Goal: Information Seeking & Learning: Understand process/instructions

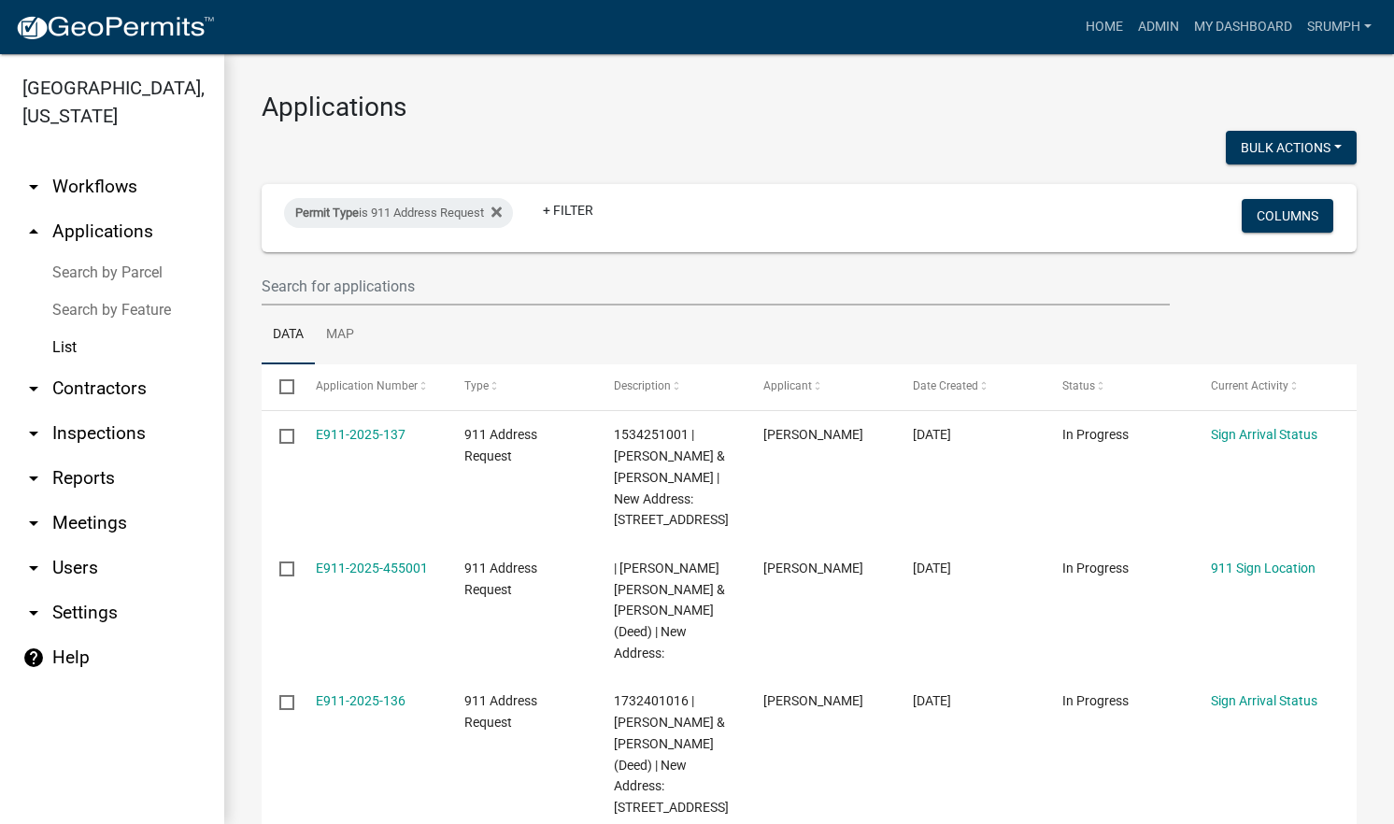
scroll to position [92, 0]
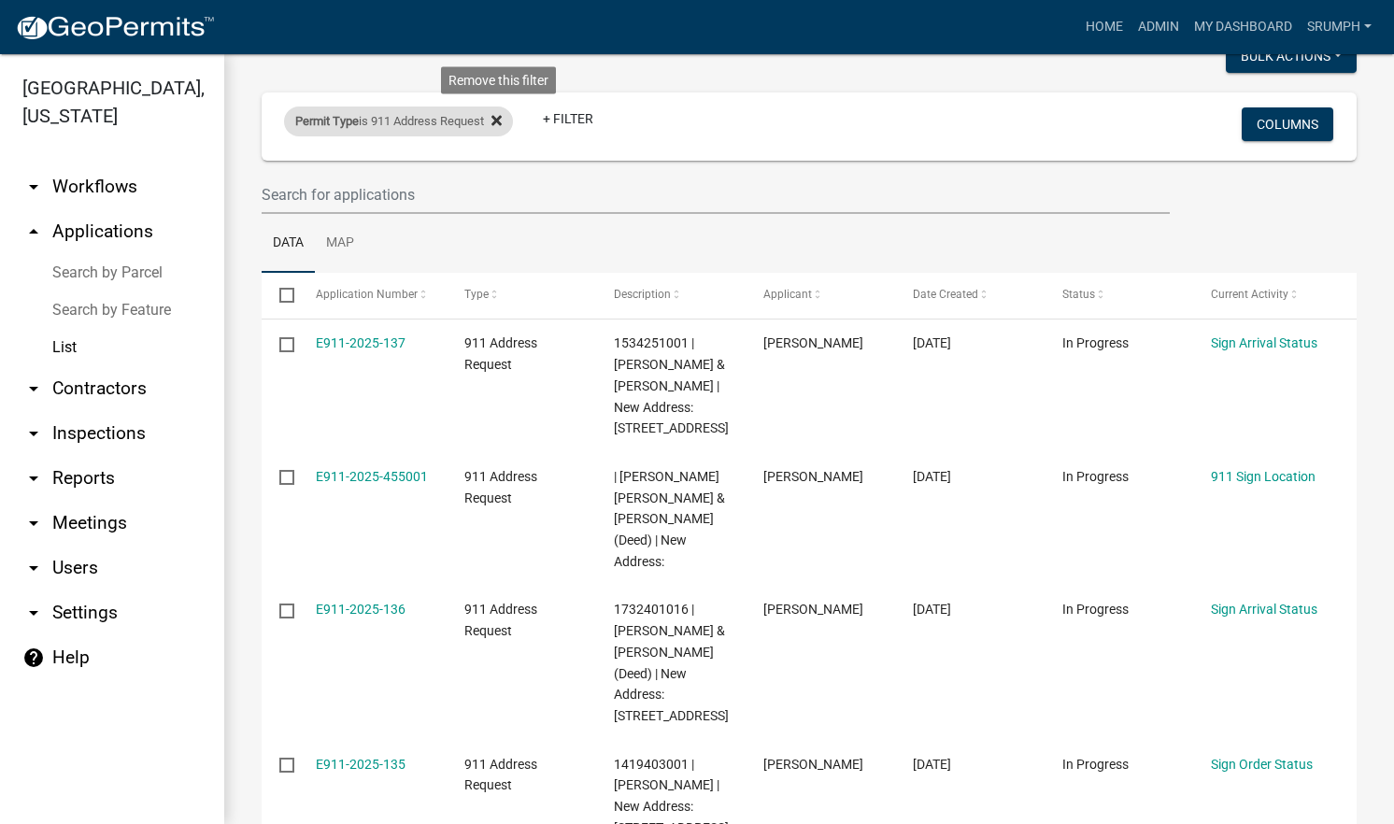
click at [502, 128] on fa-icon at bounding box center [493, 122] width 18 height 30
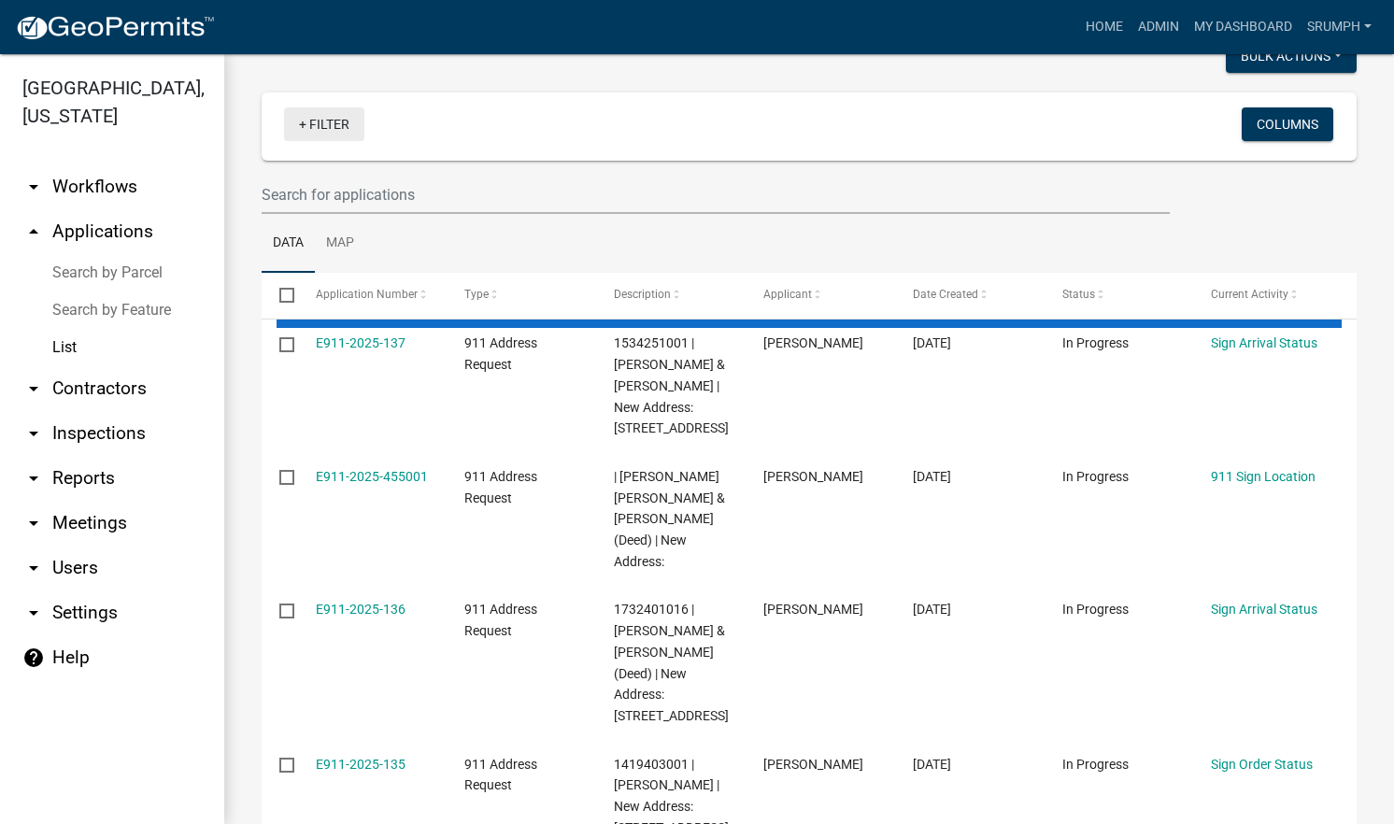
click at [322, 130] on link "+ Filter" at bounding box center [324, 124] width 80 height 34
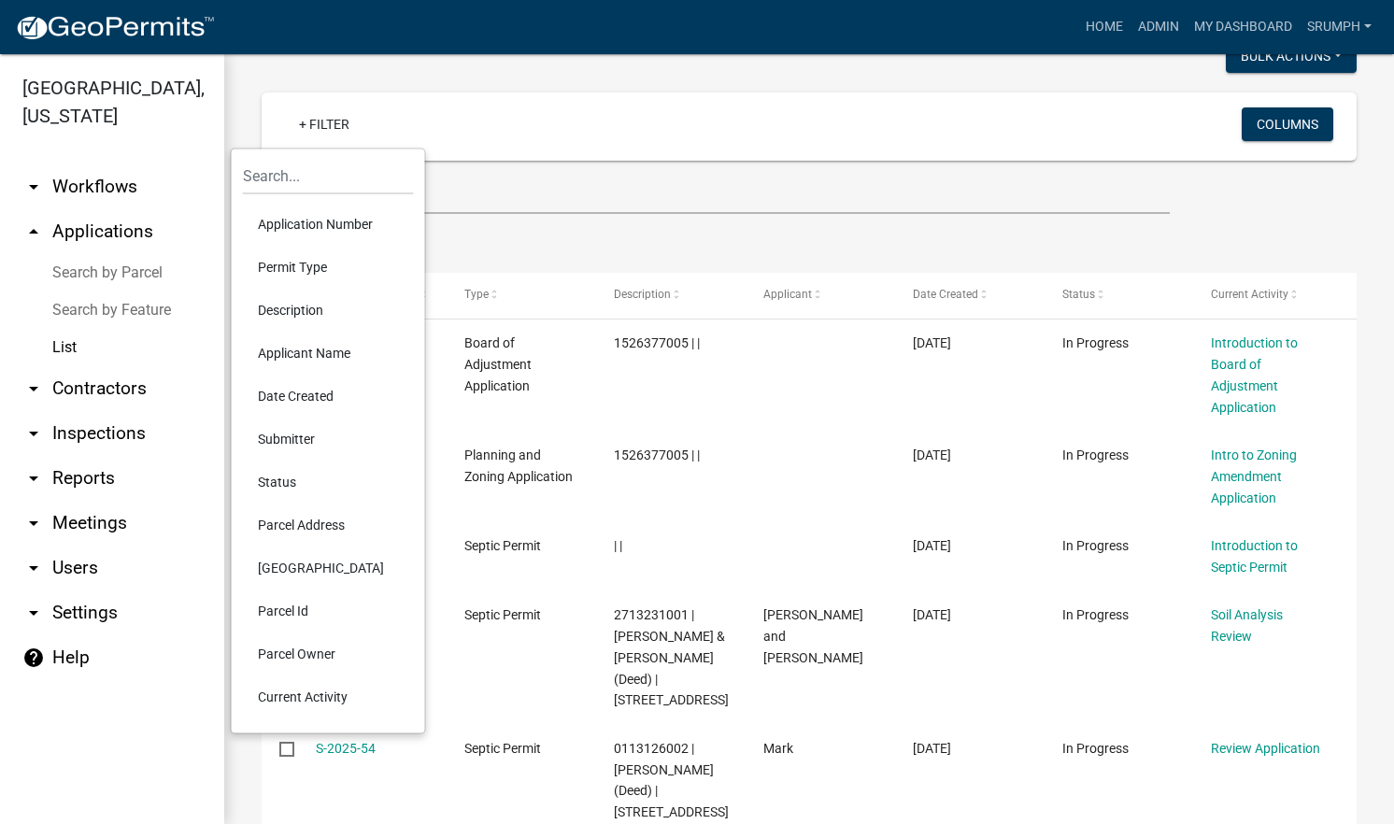
click at [323, 387] on li "Date Created" at bounding box center [328, 396] width 171 height 43
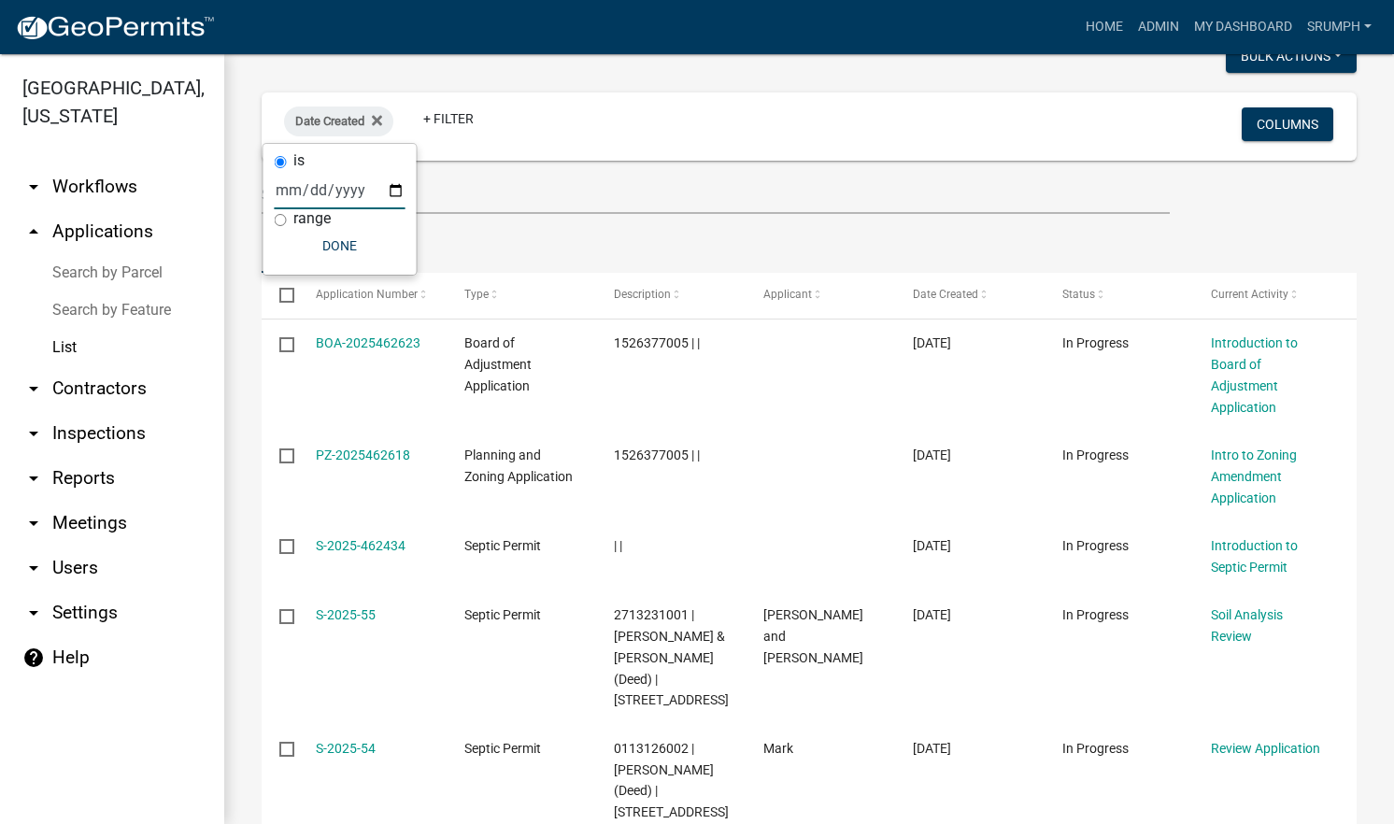
click at [290, 185] on input "date" at bounding box center [340, 190] width 131 height 38
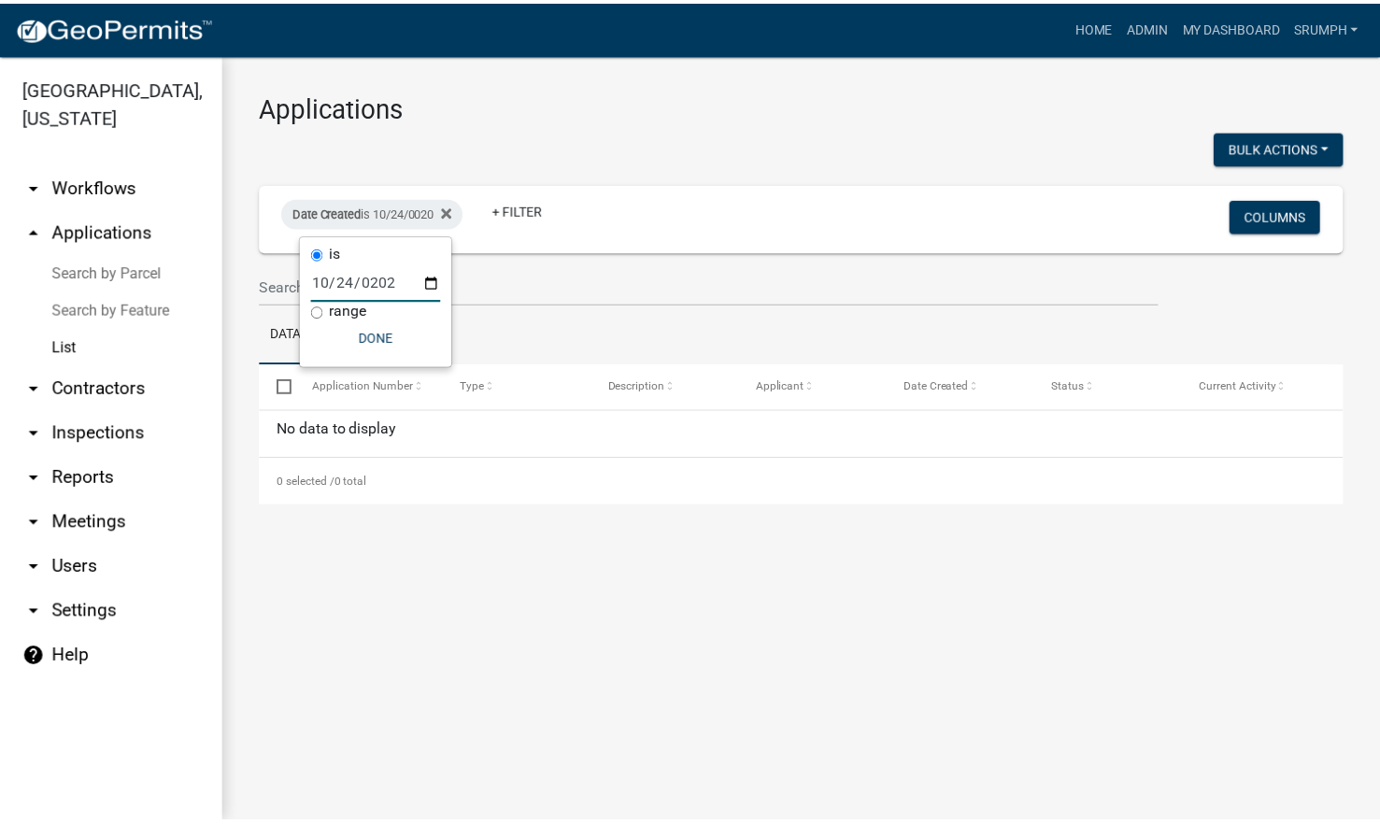
scroll to position [0, 0]
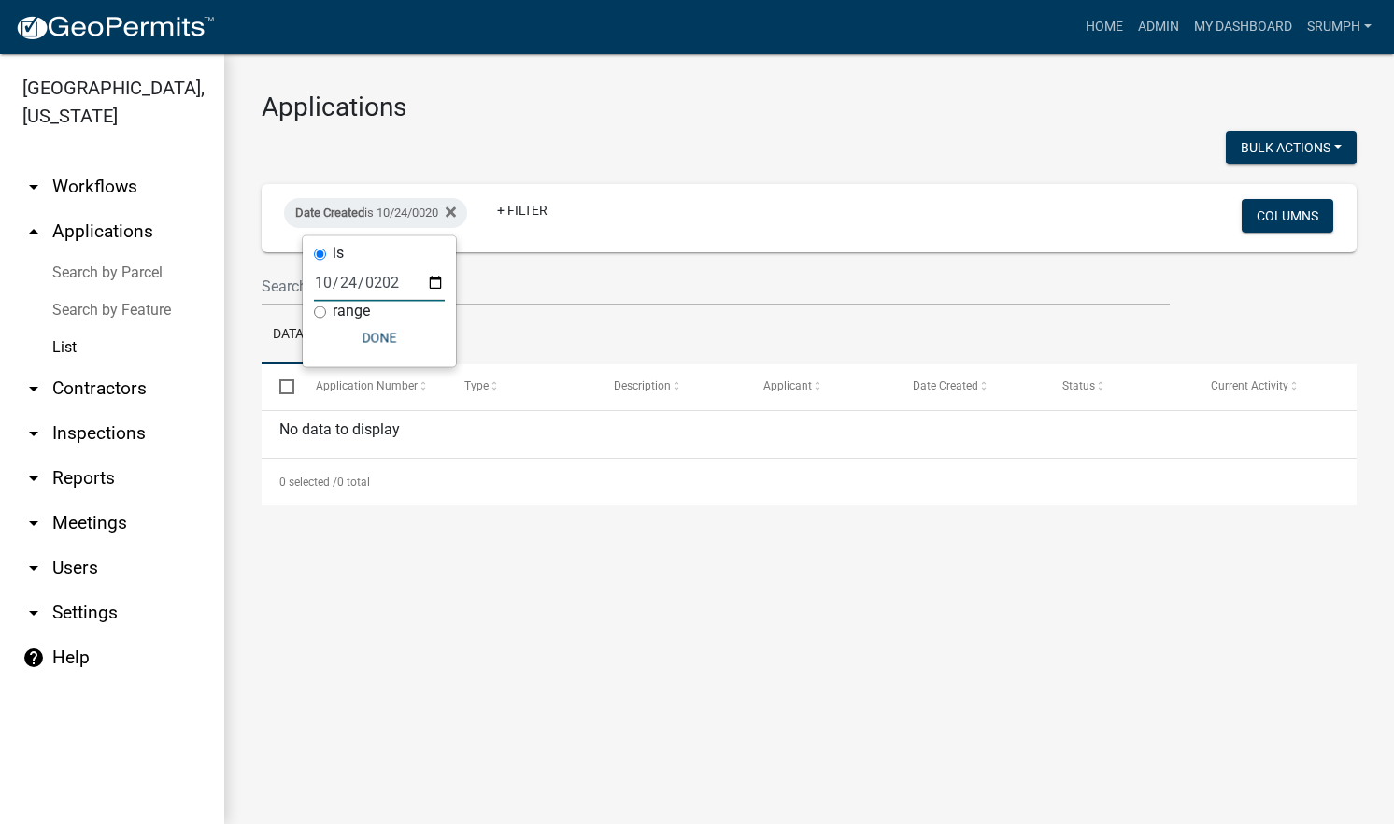
type input "[DATE]"
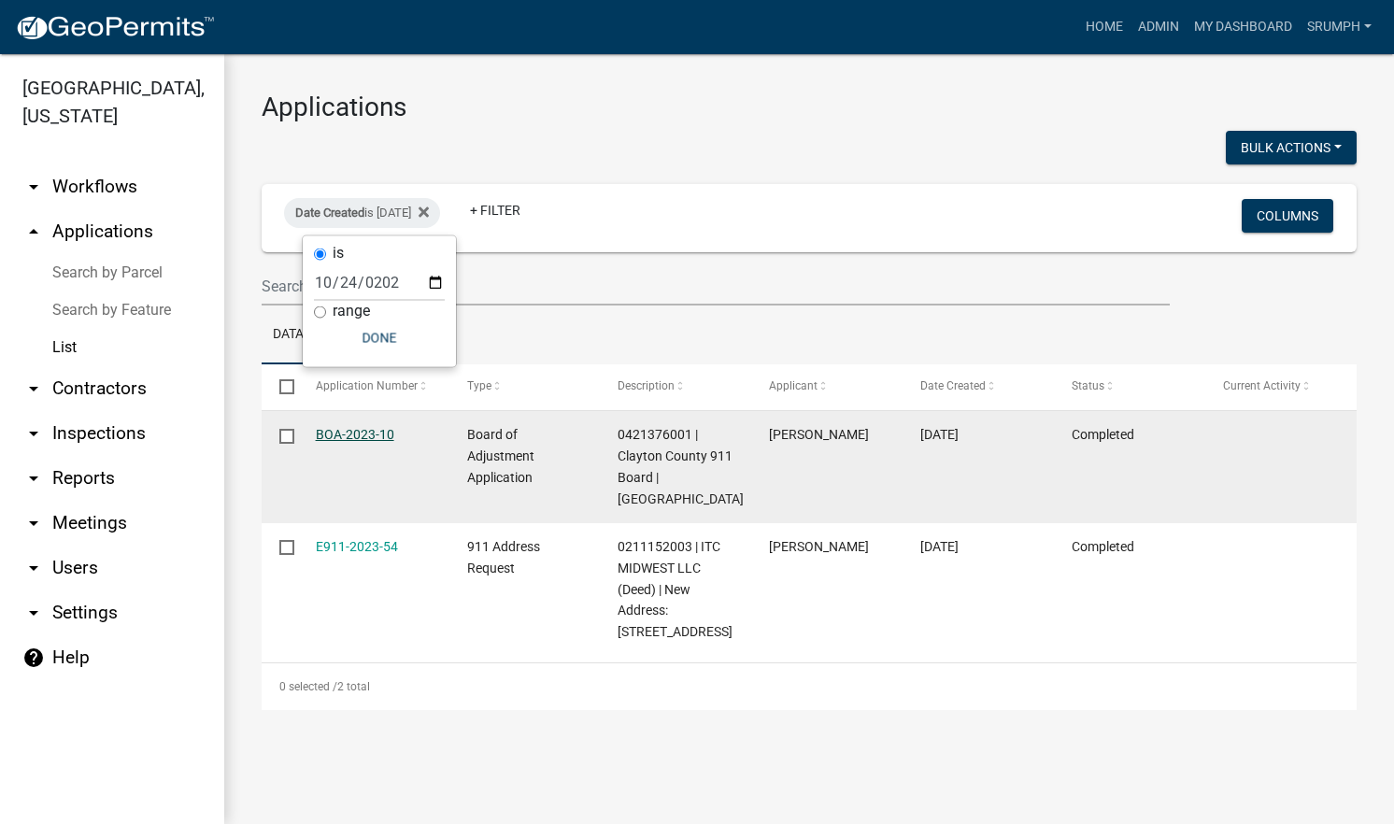
click at [348, 436] on link "BOA-2023-10" at bounding box center [355, 434] width 78 height 15
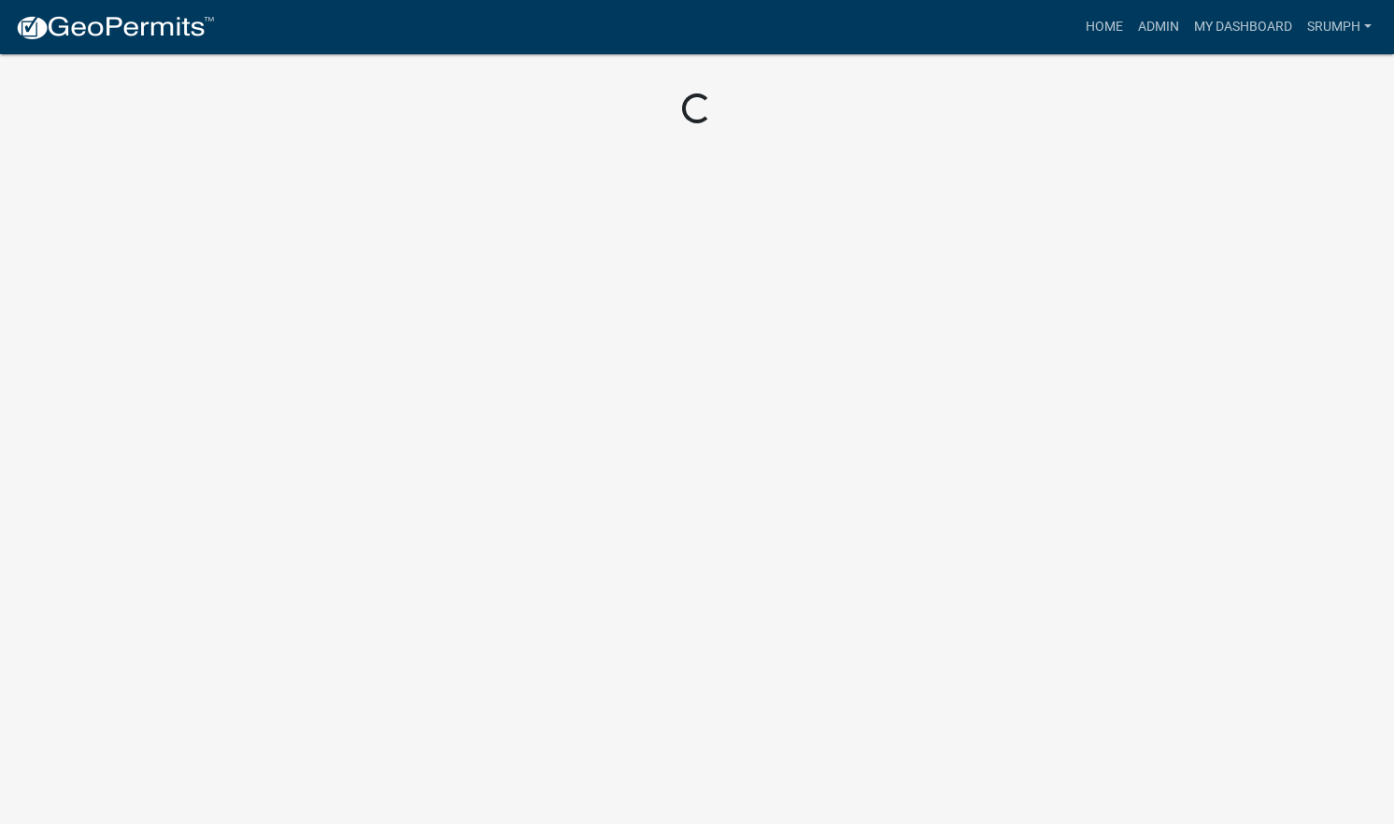
click at [777, 468] on body "Internet Explorer does NOT work with GeoPermits. Get a new browser for more sec…" at bounding box center [697, 412] width 1394 height 824
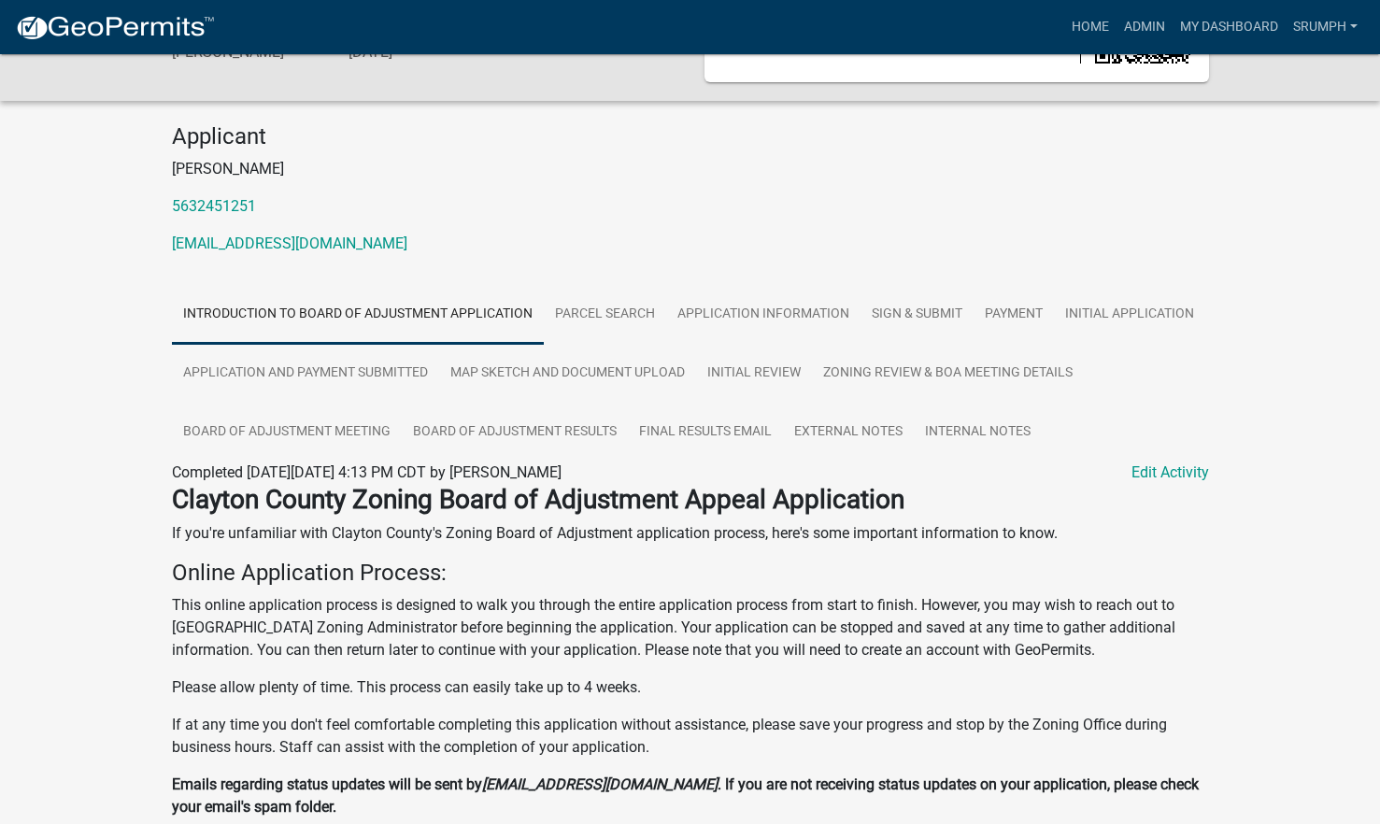
scroll to position [113, 0]
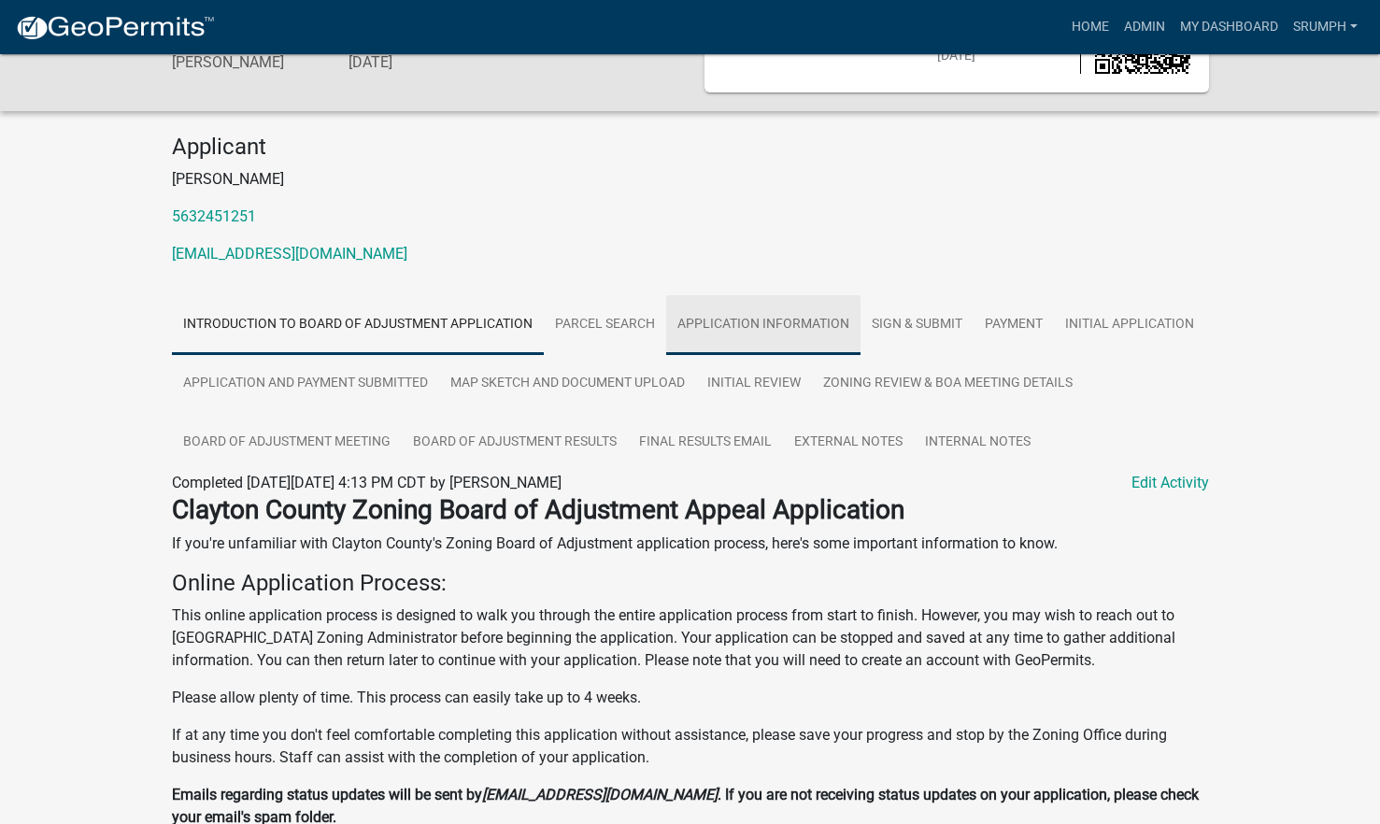
click at [762, 325] on link "Application Information" at bounding box center [763, 325] width 194 height 60
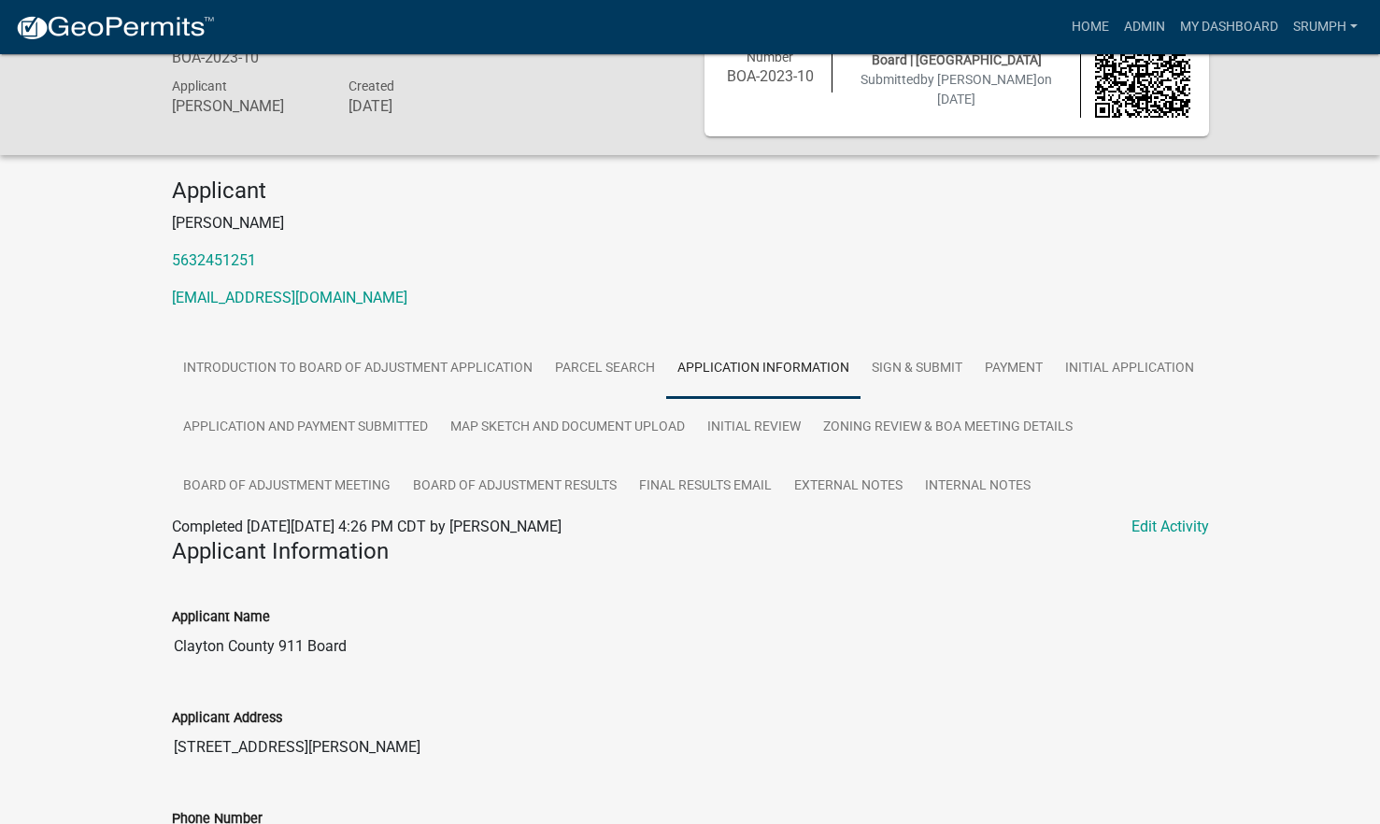
scroll to position [74, 0]
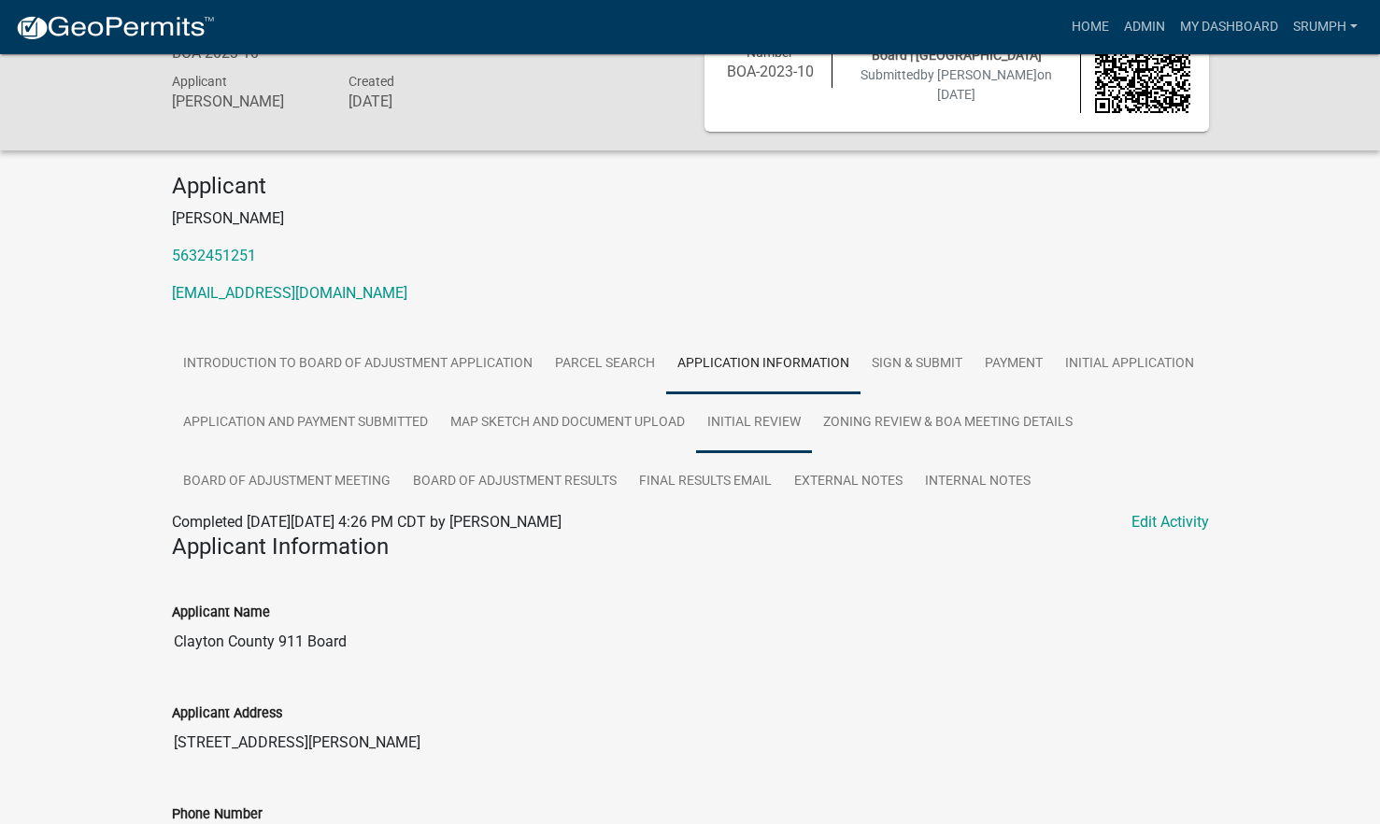
click at [761, 434] on link "Initial Review" at bounding box center [754, 423] width 116 height 60
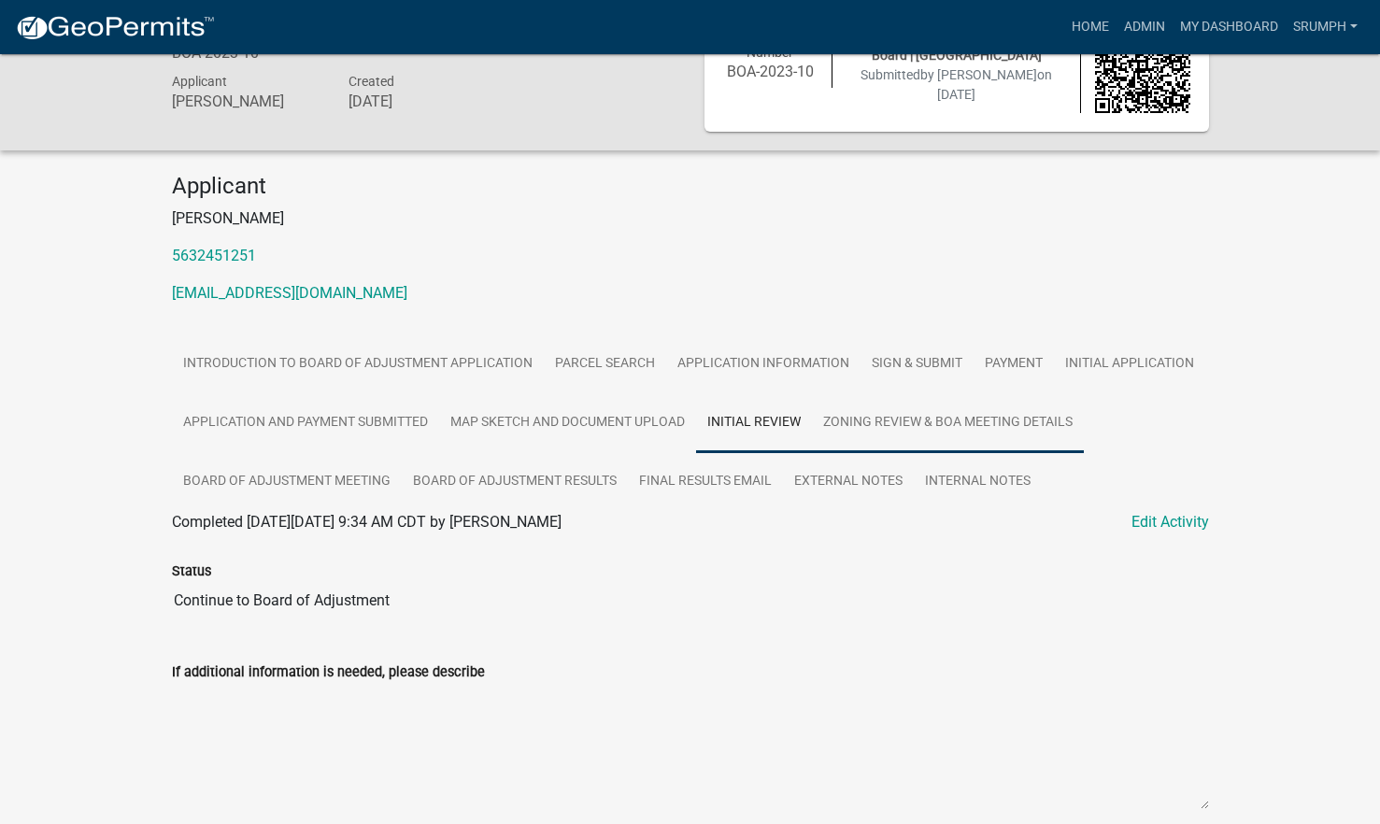
click at [883, 437] on link "Zoning Review & BoA Meeting Details" at bounding box center [948, 423] width 272 height 60
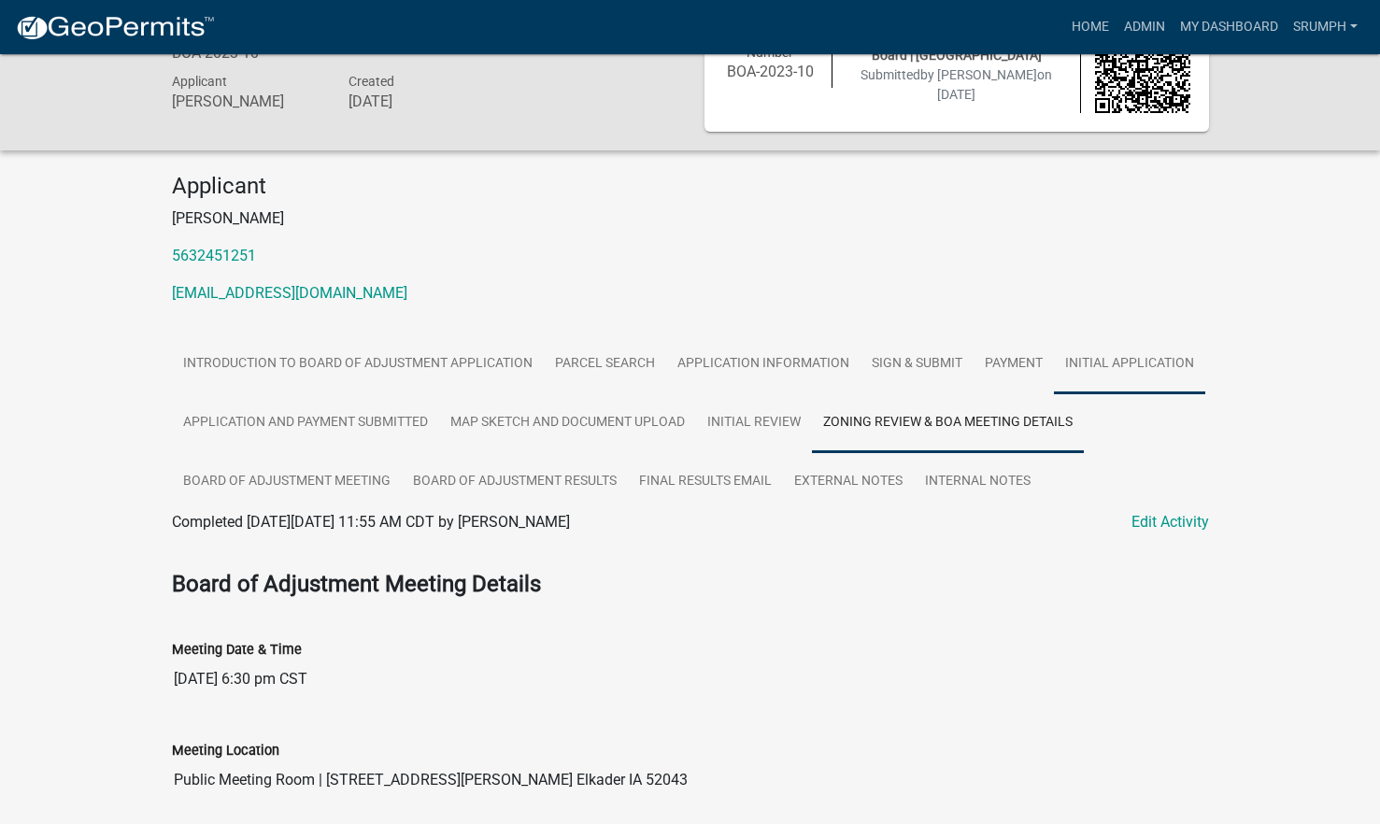
click at [1118, 372] on link "Initial Application" at bounding box center [1129, 365] width 151 height 60
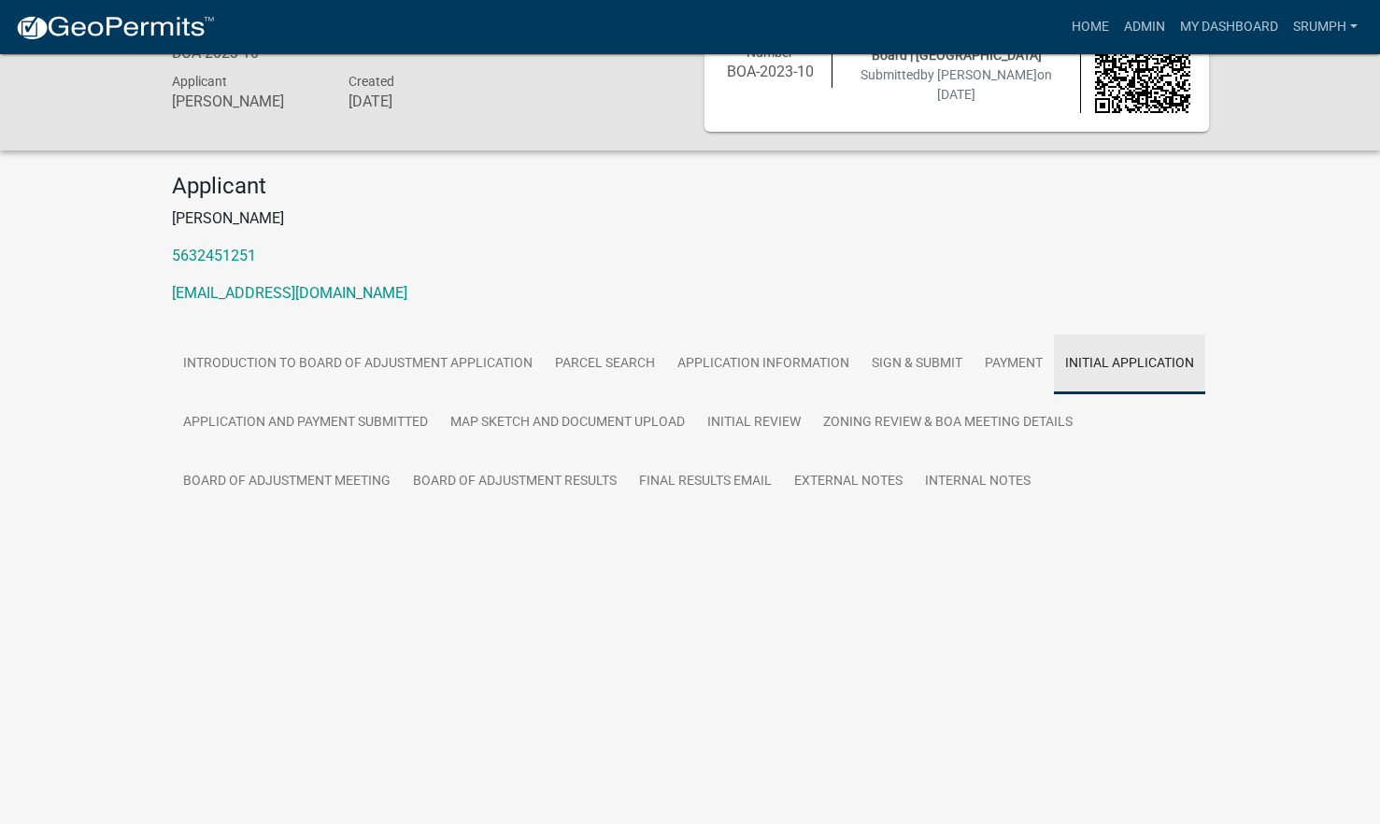
scroll to position [54, 0]
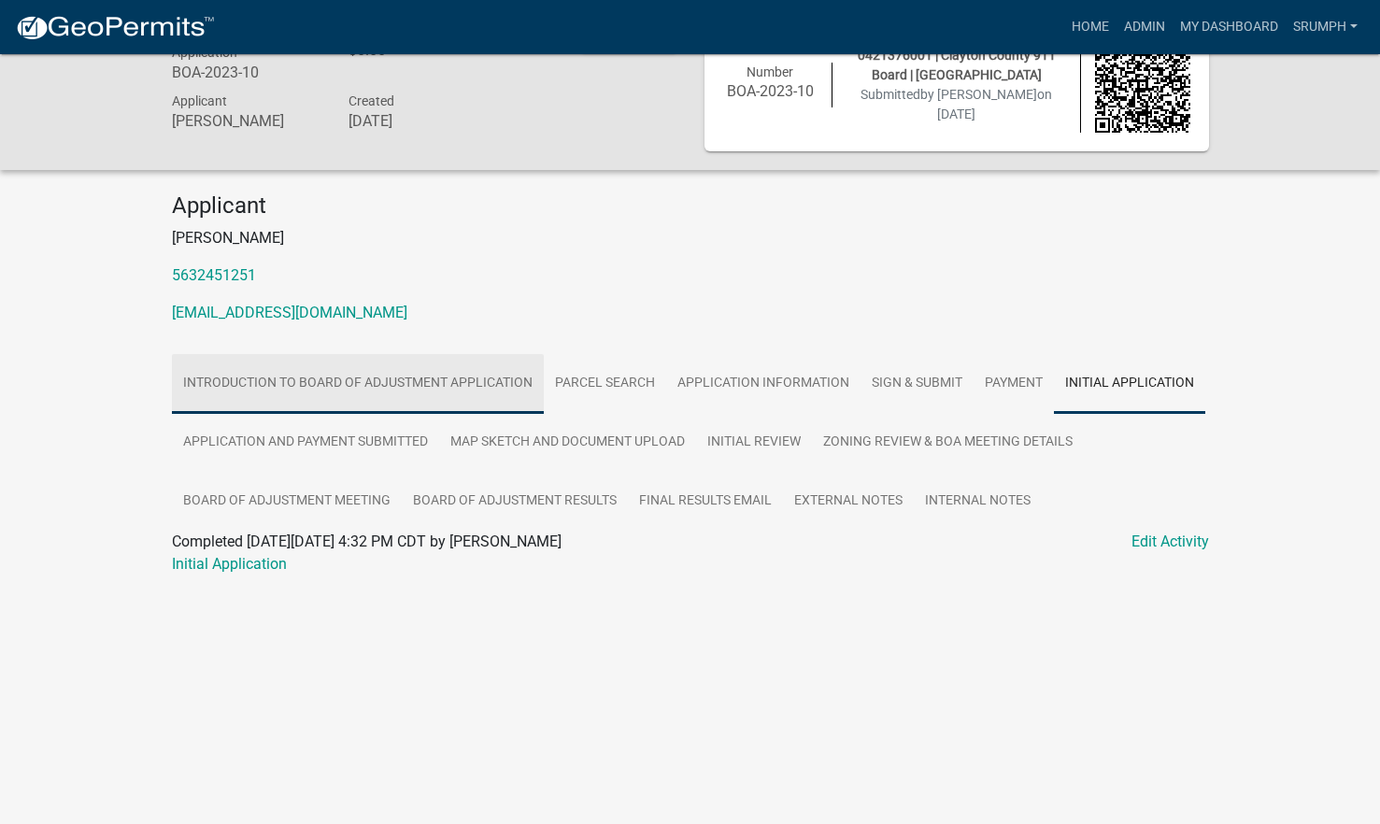
click at [332, 378] on link "Introduction to Board of Adjustment Application" at bounding box center [358, 384] width 372 height 60
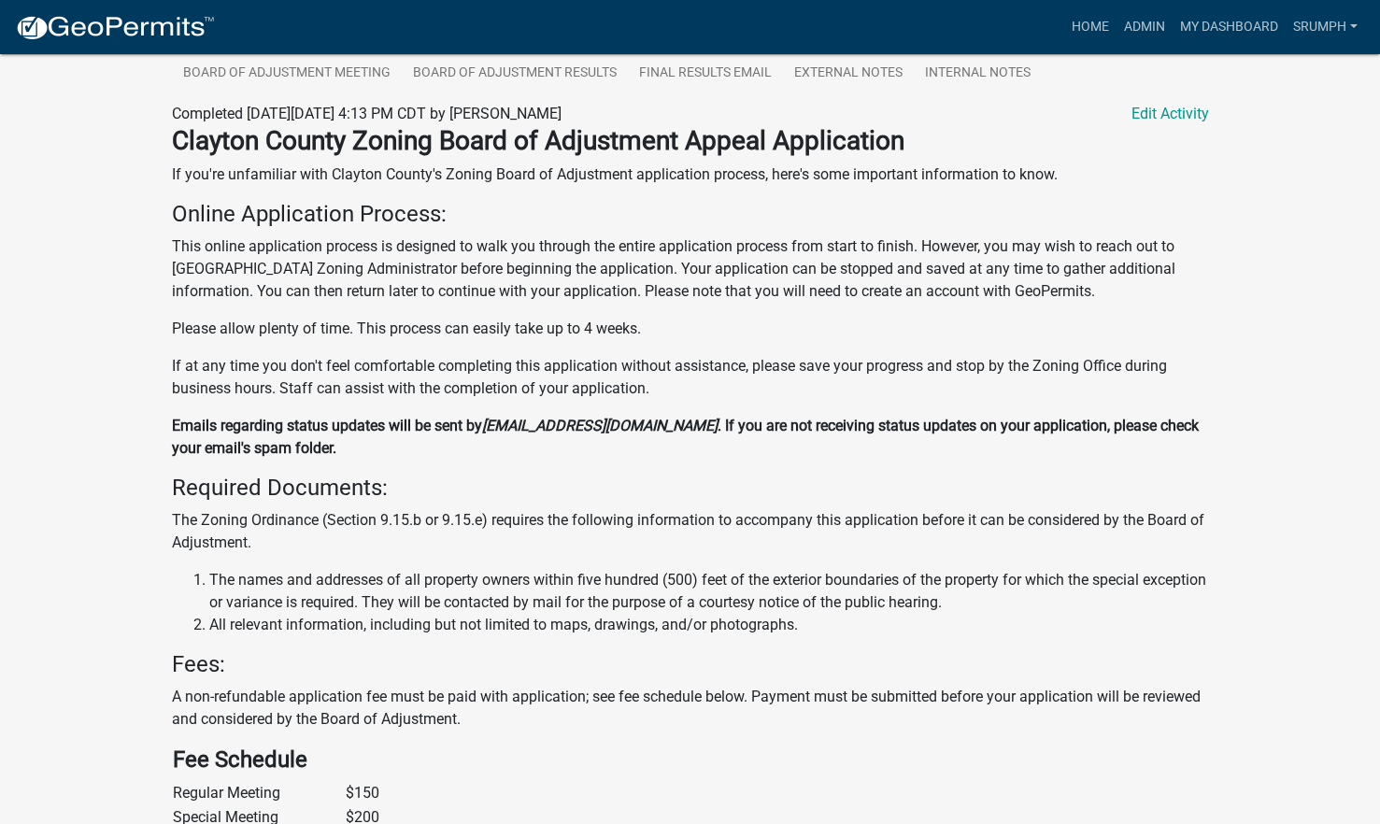
scroll to position [485, 0]
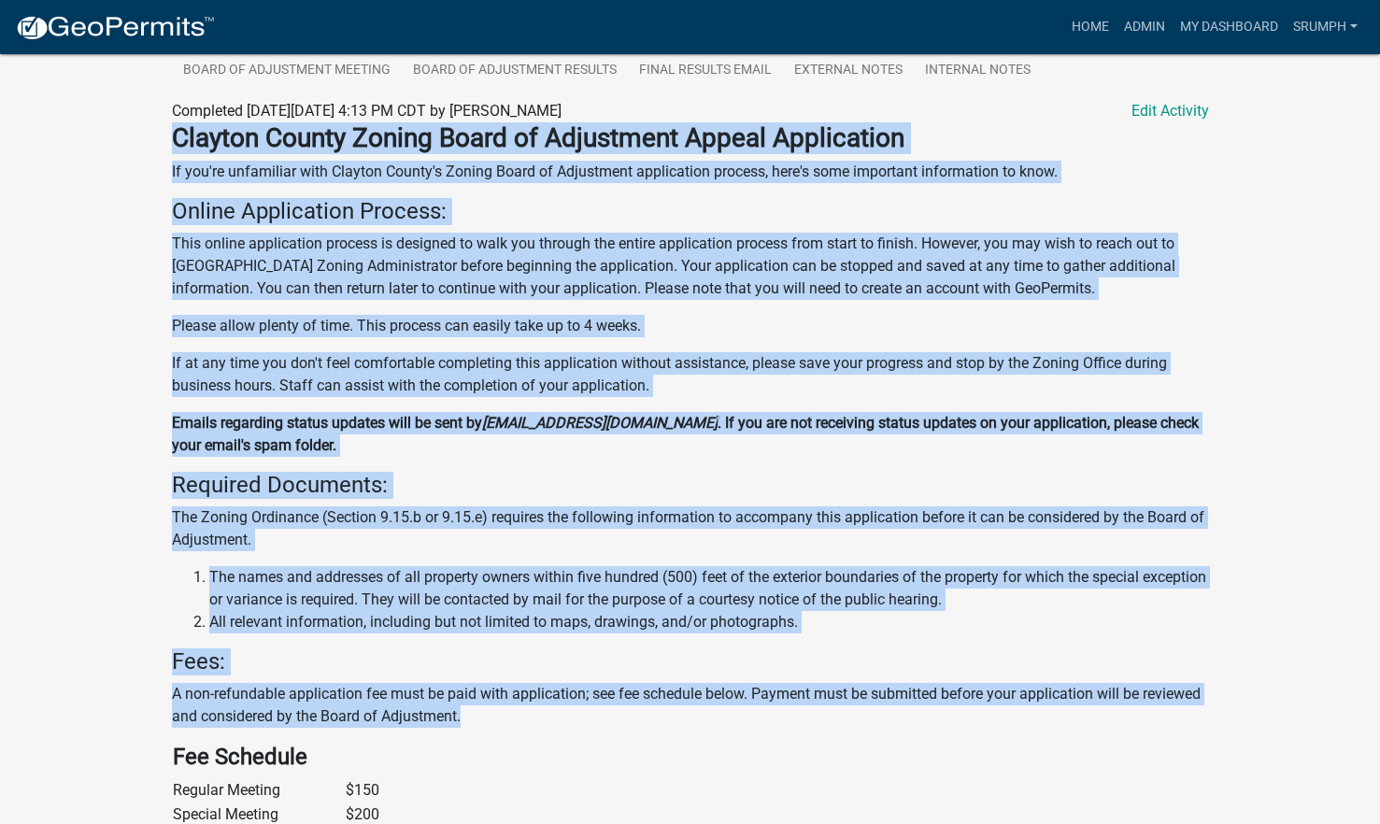
drag, startPoint x: 173, startPoint y: 134, endPoint x: 1310, endPoint y: 708, distance: 1274.2
click at [1310, 708] on div "Board of Adjustment Application BOA-2023-10 Amount Paid $0.00 Actions Printer F…" at bounding box center [690, 369] width 1380 height 1601
drag, startPoint x: 751, startPoint y: 611, endPoint x: 689, endPoint y: 608, distance: 62.7
click at [689, 608] on li "The names and addresses of all property owners within five hundred (500) feet o…" at bounding box center [709, 588] width 1000 height 45
click at [1357, 477] on div "Board of Adjustment Application BOA-2023-10 Amount Paid $0.00 Actions Printer F…" at bounding box center [690, 369] width 1380 height 1601
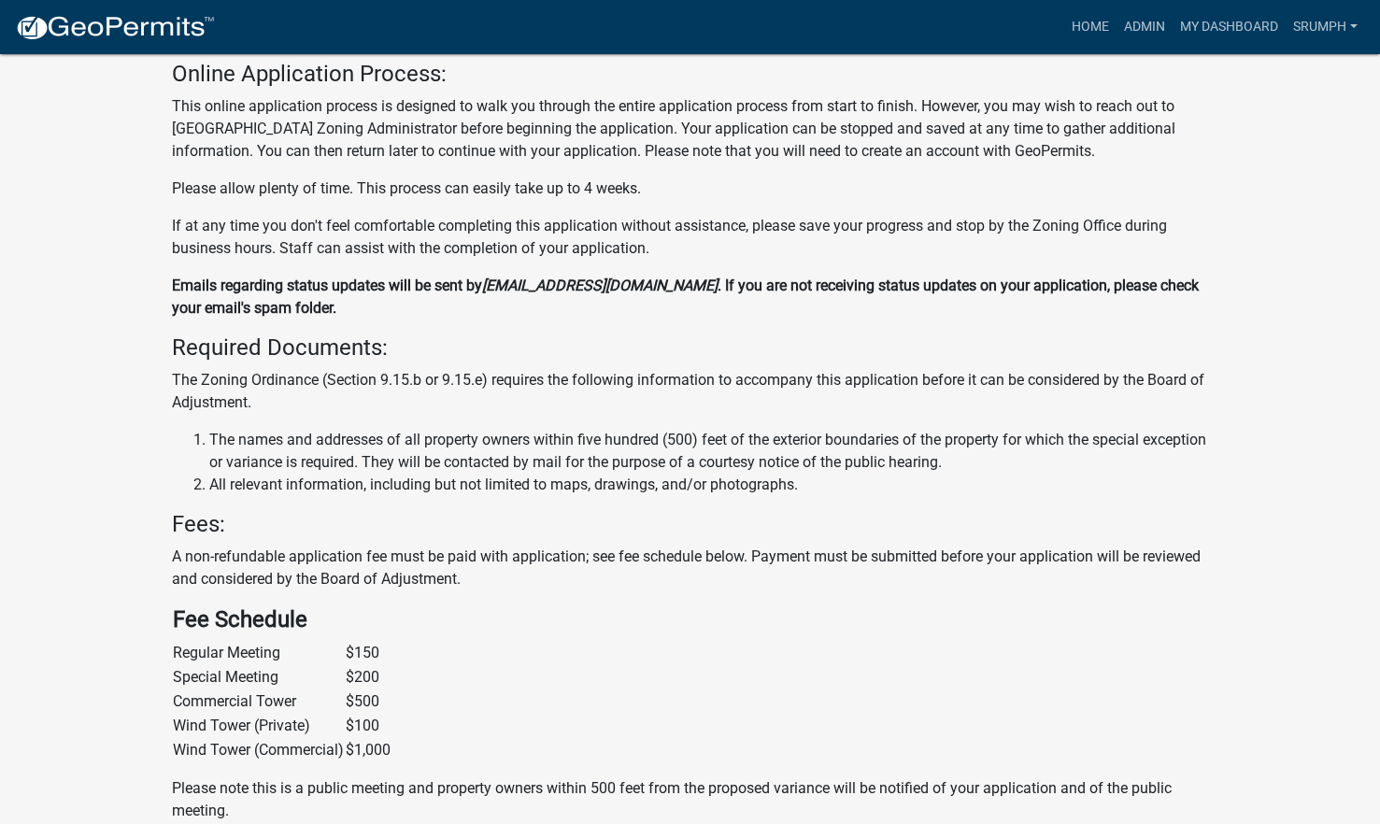
scroll to position [623, 0]
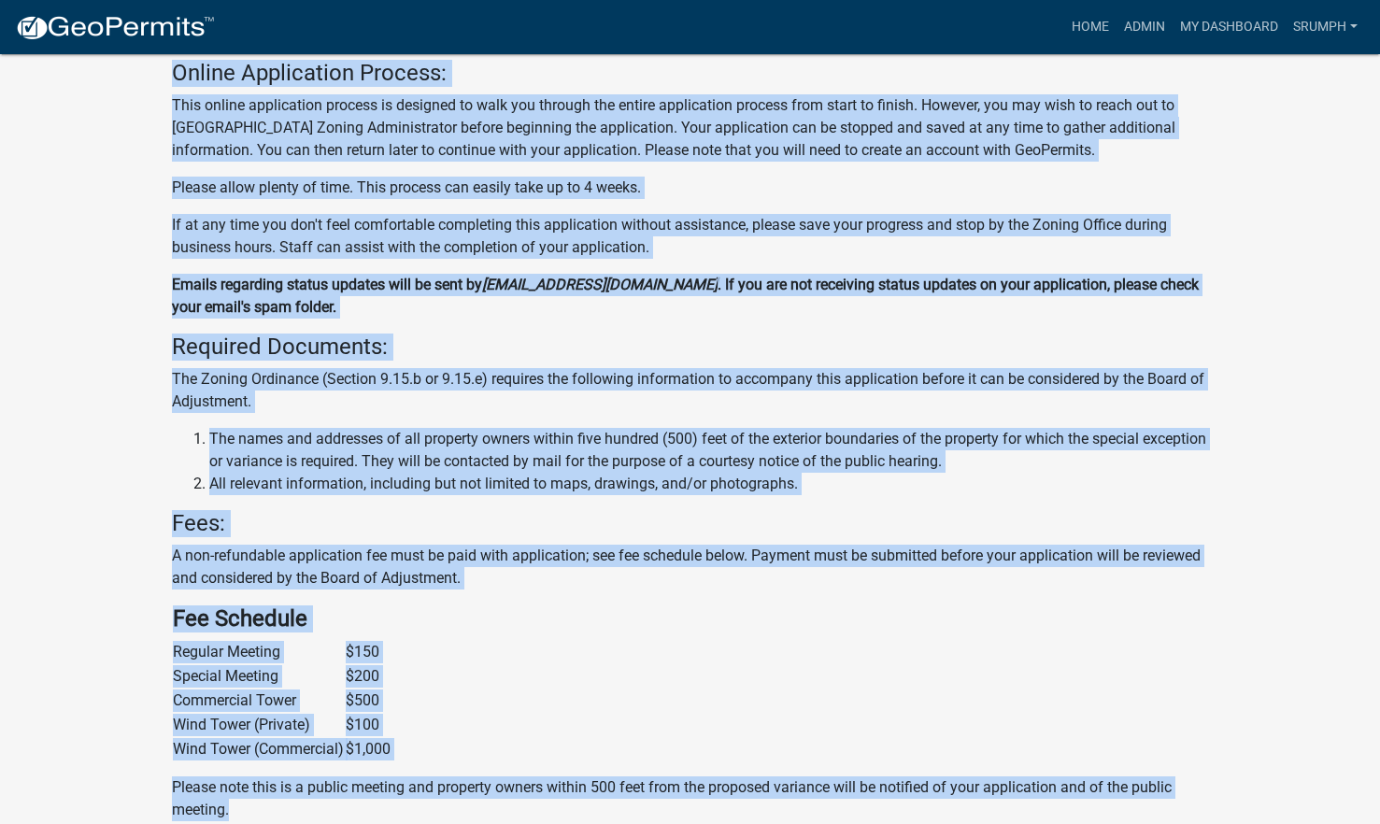
drag, startPoint x: 229, startPoint y: 811, endPoint x: 173, endPoint y: 84, distance: 729.2
click at [173, 84] on div "Clayton County Zoning Board of Adjustment Appeal Application If you're unfamili…" at bounding box center [690, 472] width 1037 height 977
drag, startPoint x: 173, startPoint y: 84, endPoint x: 254, endPoint y: 150, distance: 104.3
copy div "Loremi Dolorsitame Consect: Adip elitse doeiusmodte incidid ut laboreet do magn…"
click at [644, 278] on strong "[EMAIL_ADDRESS][DOMAIN_NAME]" at bounding box center [599, 285] width 235 height 18
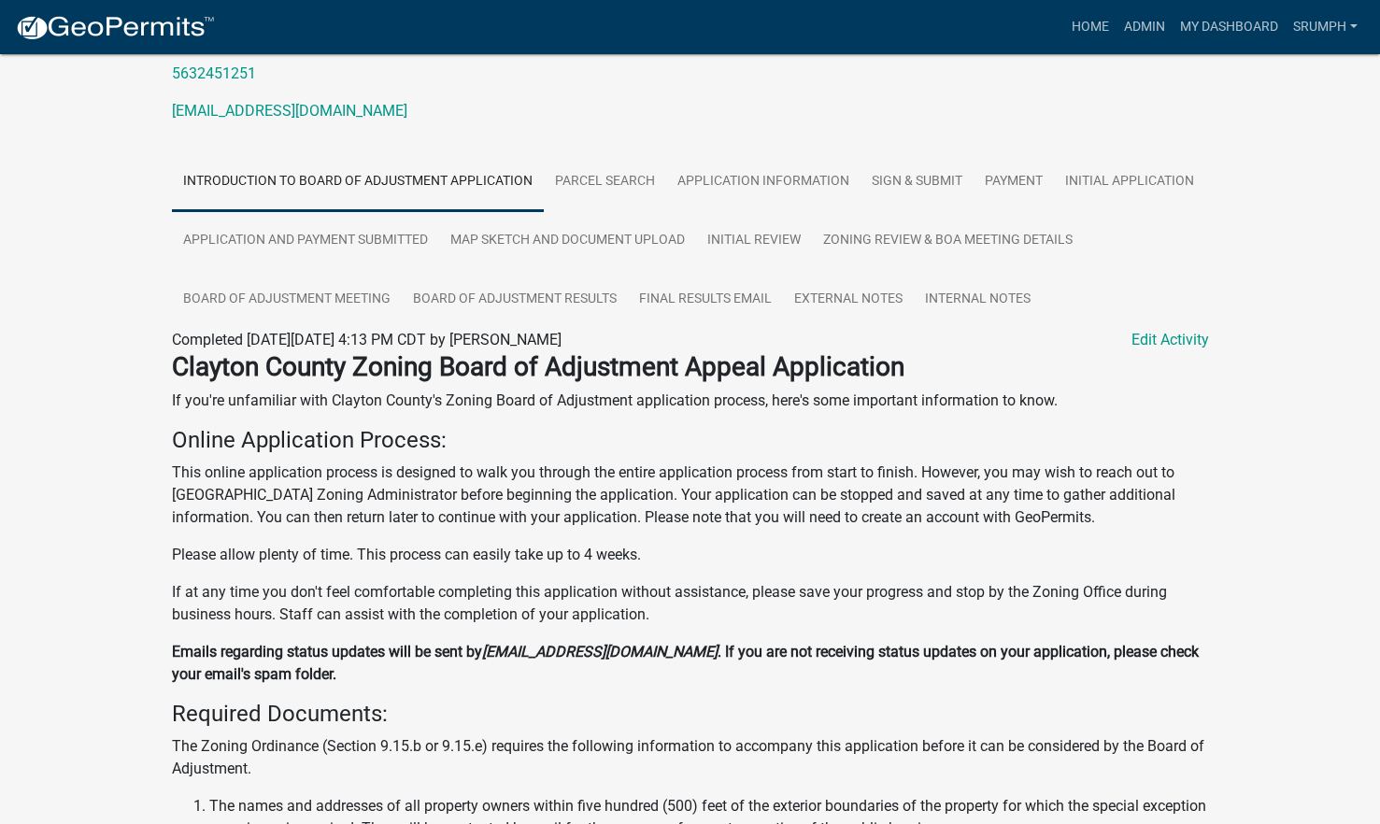
scroll to position [252, 0]
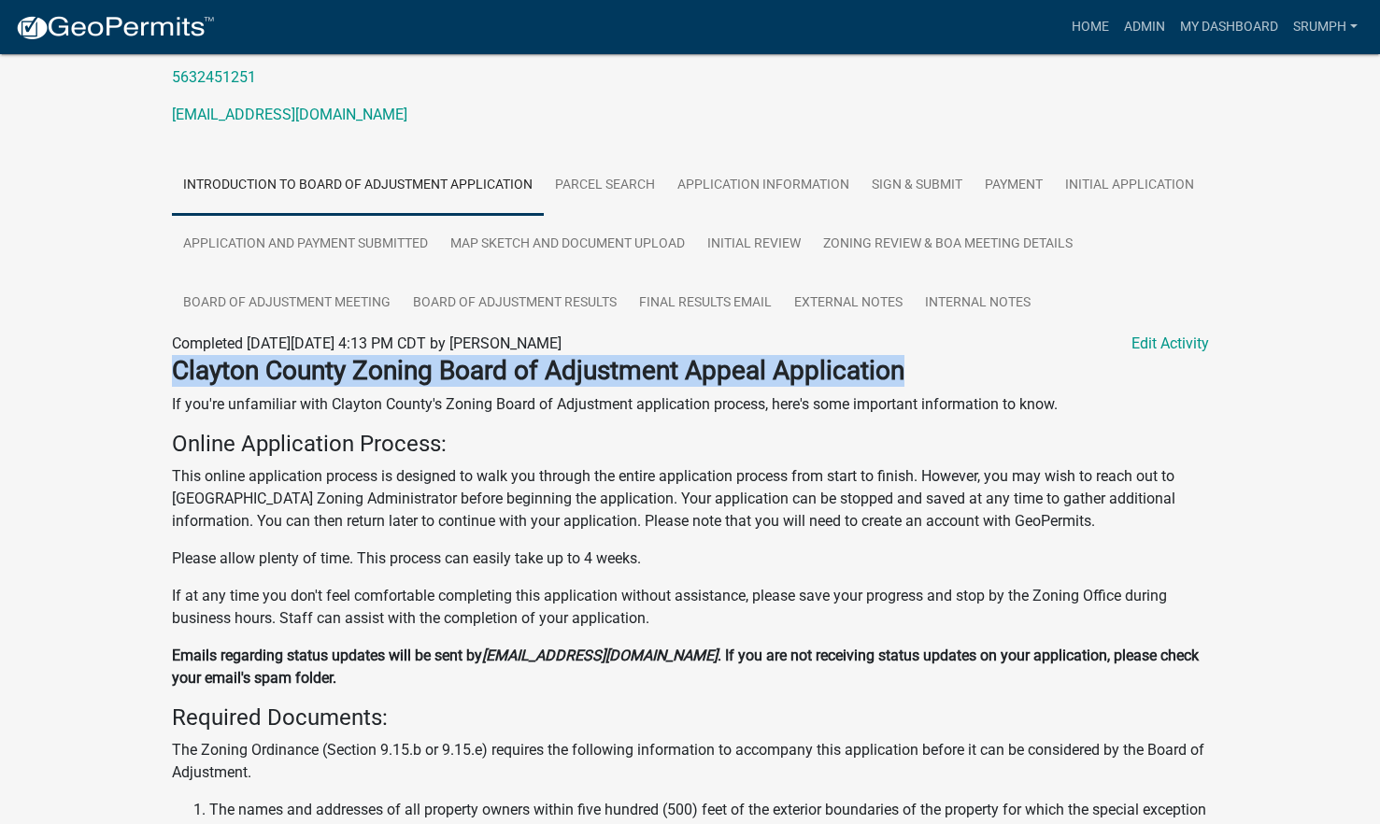
drag, startPoint x: 908, startPoint y: 371, endPoint x: 176, endPoint y: 371, distance: 732.6
click at [176, 371] on strong "Clayton County Zoning Board of Adjustment Appeal Application" at bounding box center [538, 370] width 733 height 31
drag, startPoint x: 176, startPoint y: 371, endPoint x: 274, endPoint y: 368, distance: 98.2
copy strong "Clayton County Zoning Board of Adjustment Appeal Application"
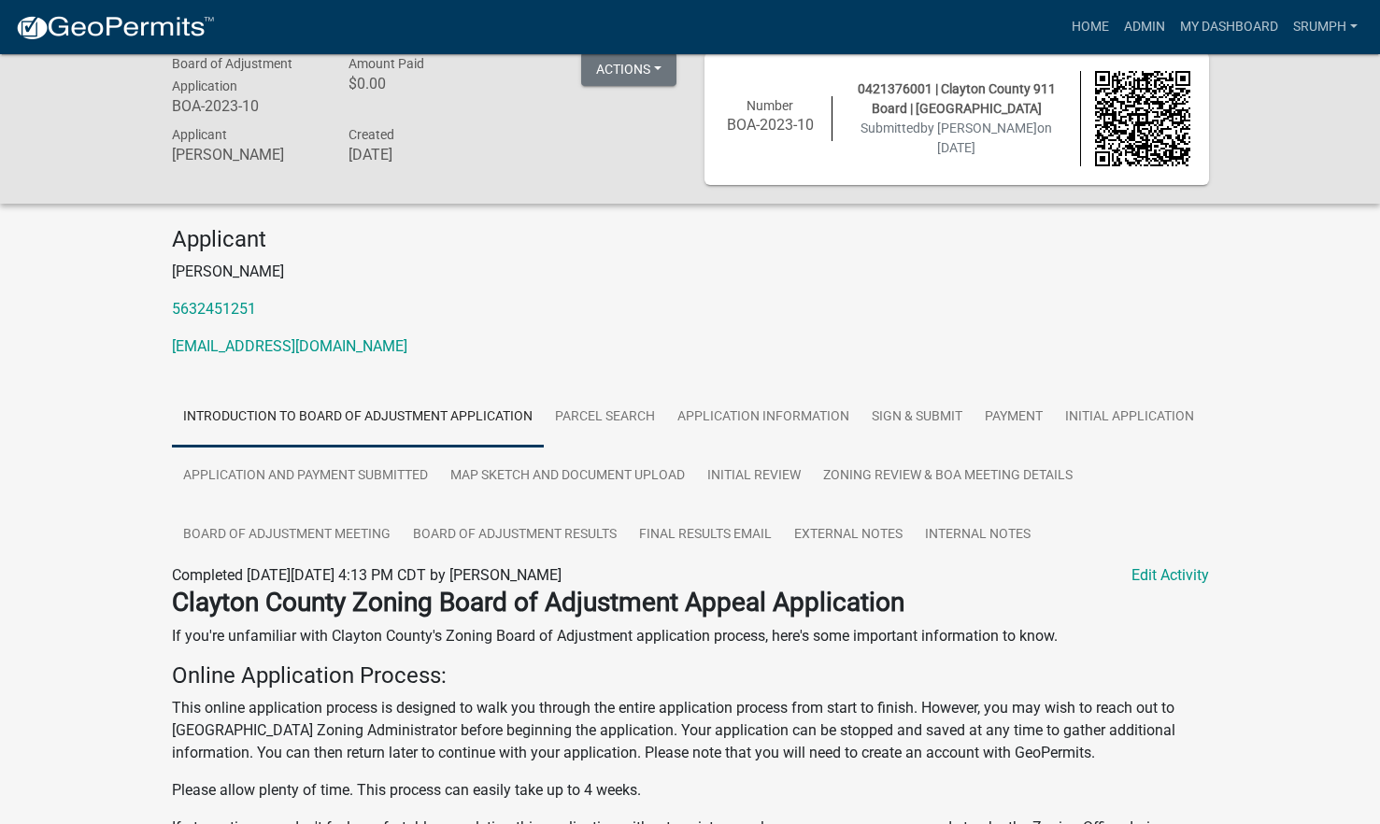
scroll to position [18, 0]
